Goal: Check status: Check status

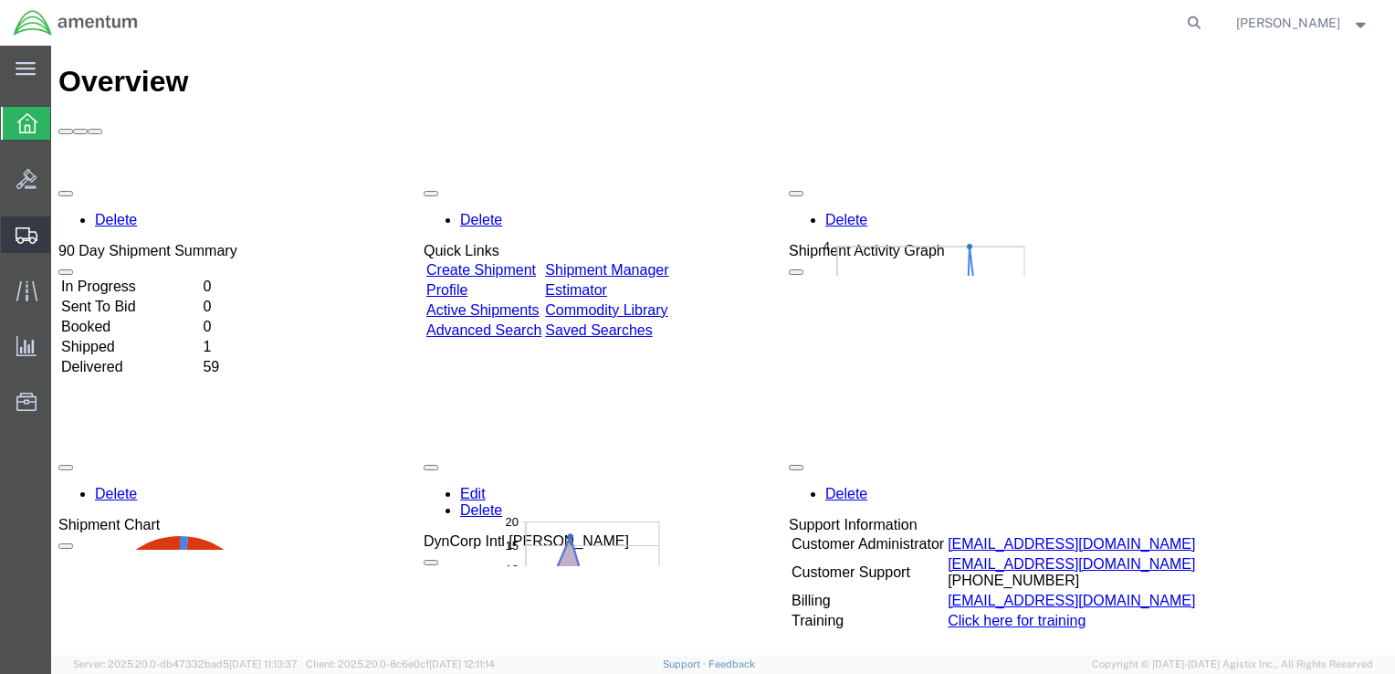
click at [0, 0] on span "Shipment Manager" at bounding box center [0, 0] width 0 height 0
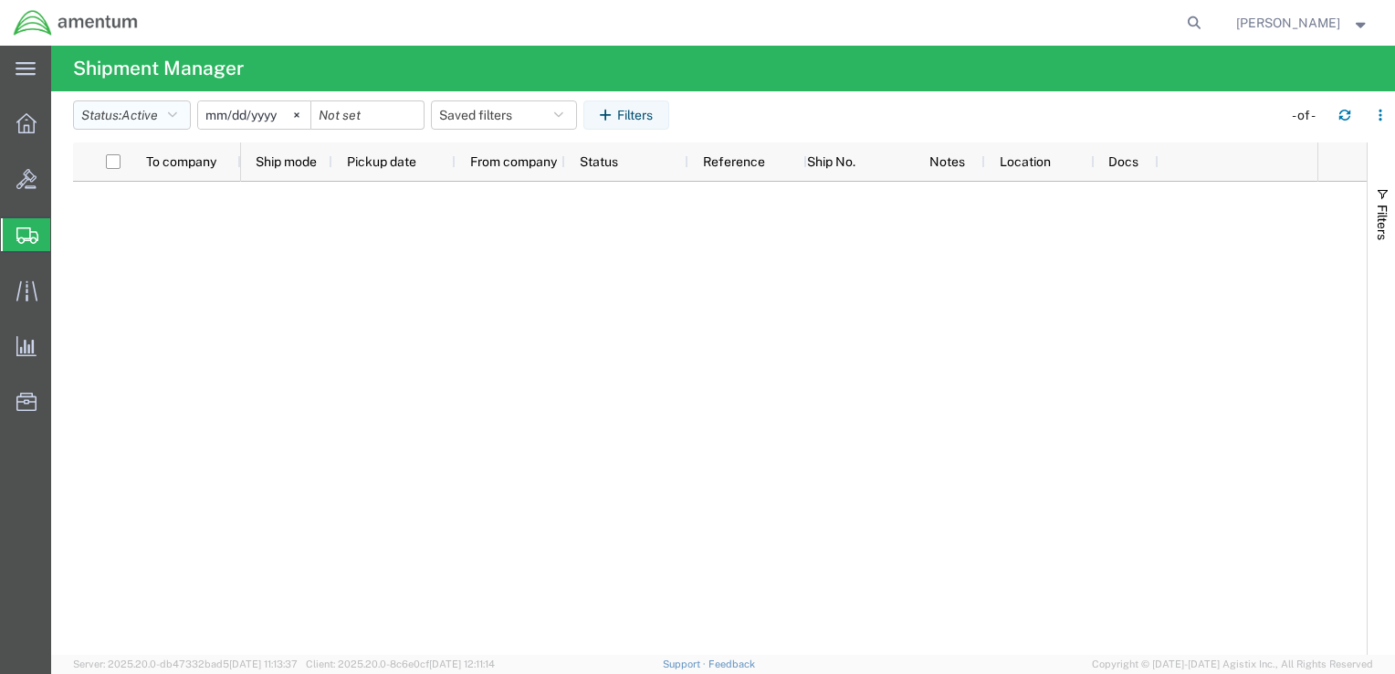
click at [154, 109] on span "Active" at bounding box center [139, 115] width 37 height 15
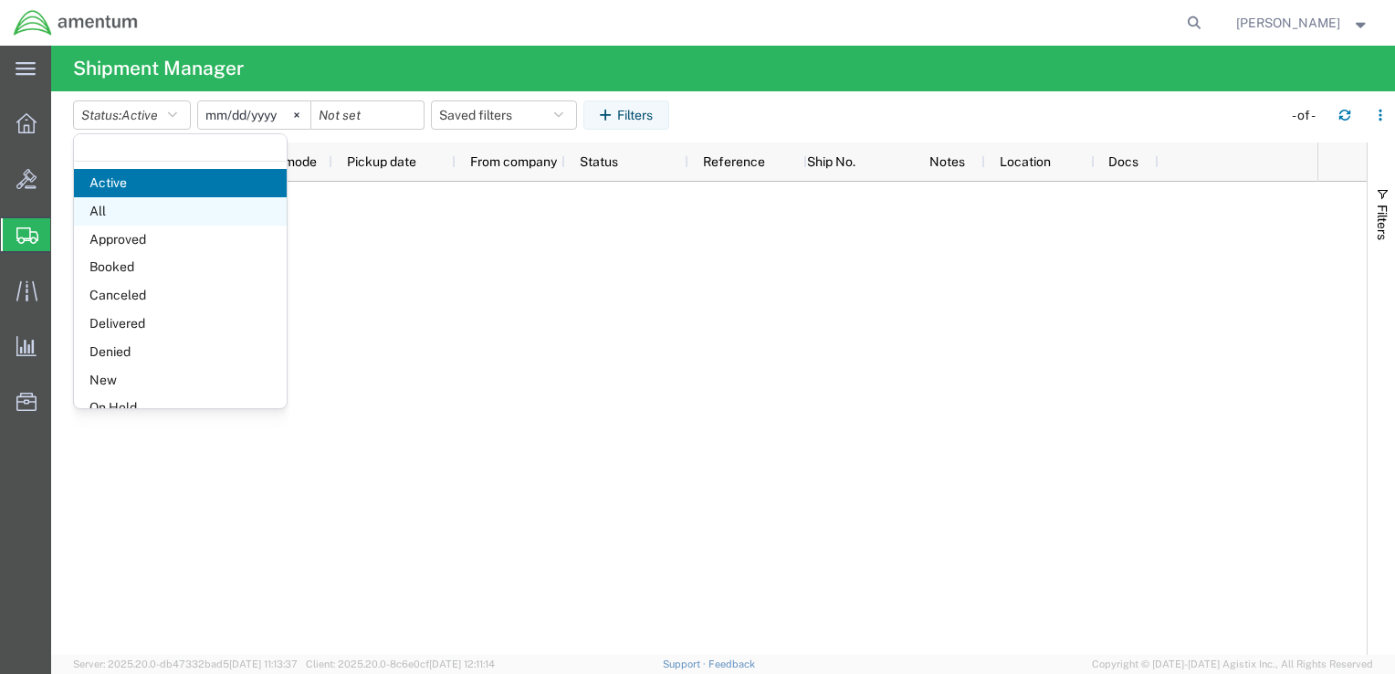
click at [162, 219] on span "All" at bounding box center [180, 211] width 213 height 28
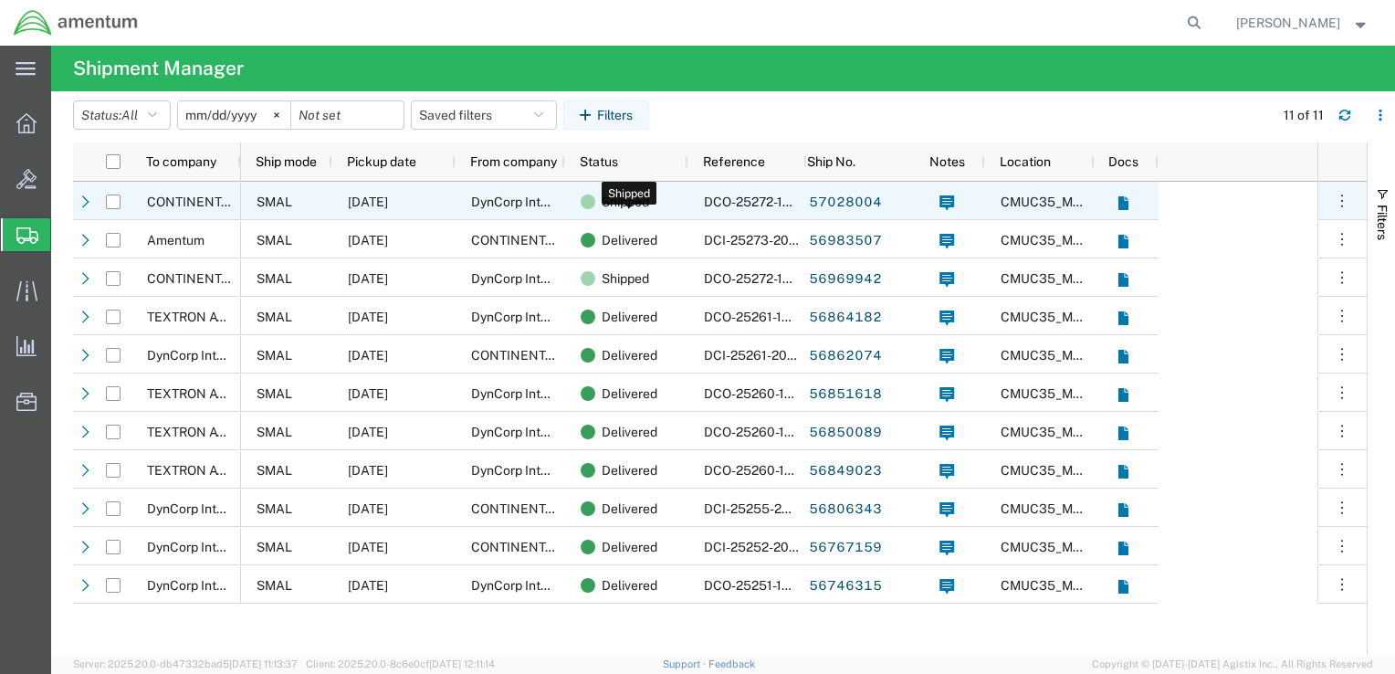
click at [668, 192] on div "Shipped" at bounding box center [629, 202] width 99 height 38
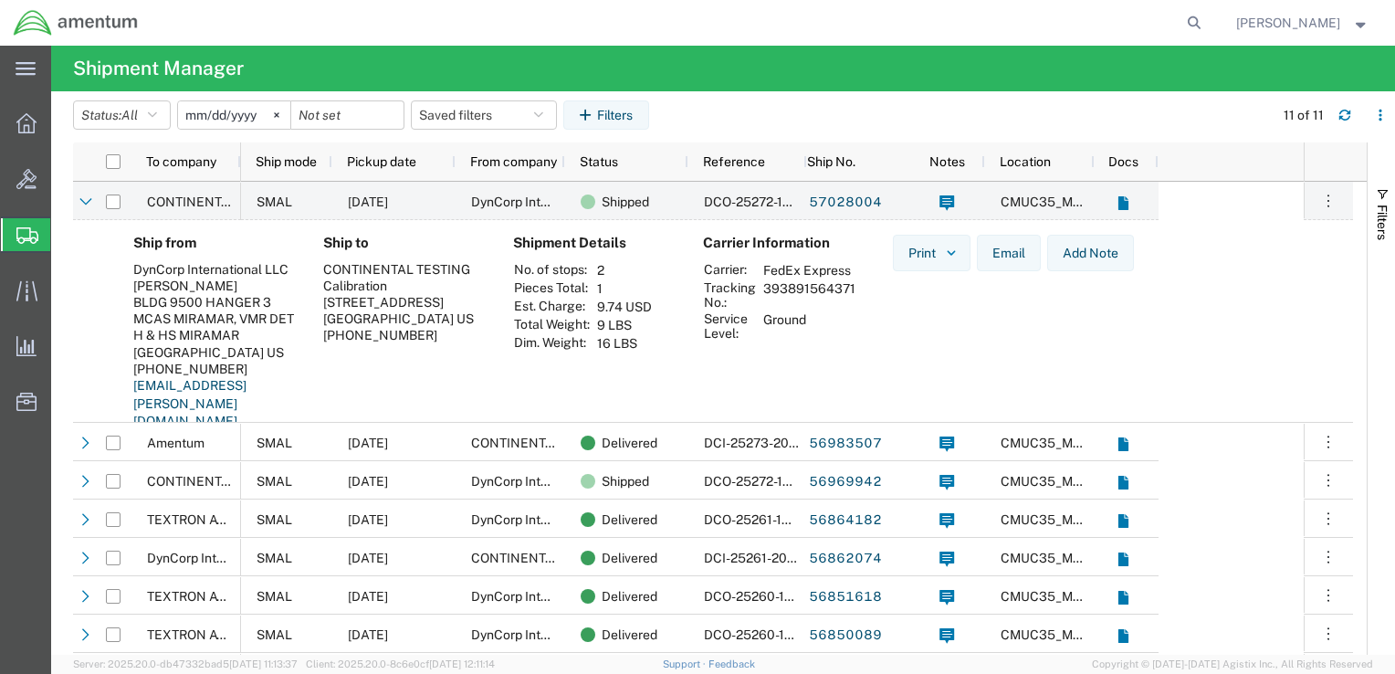
click at [806, 287] on td "393891564371" at bounding box center [809, 294] width 105 height 31
